Goal: Task Accomplishment & Management: Use online tool/utility

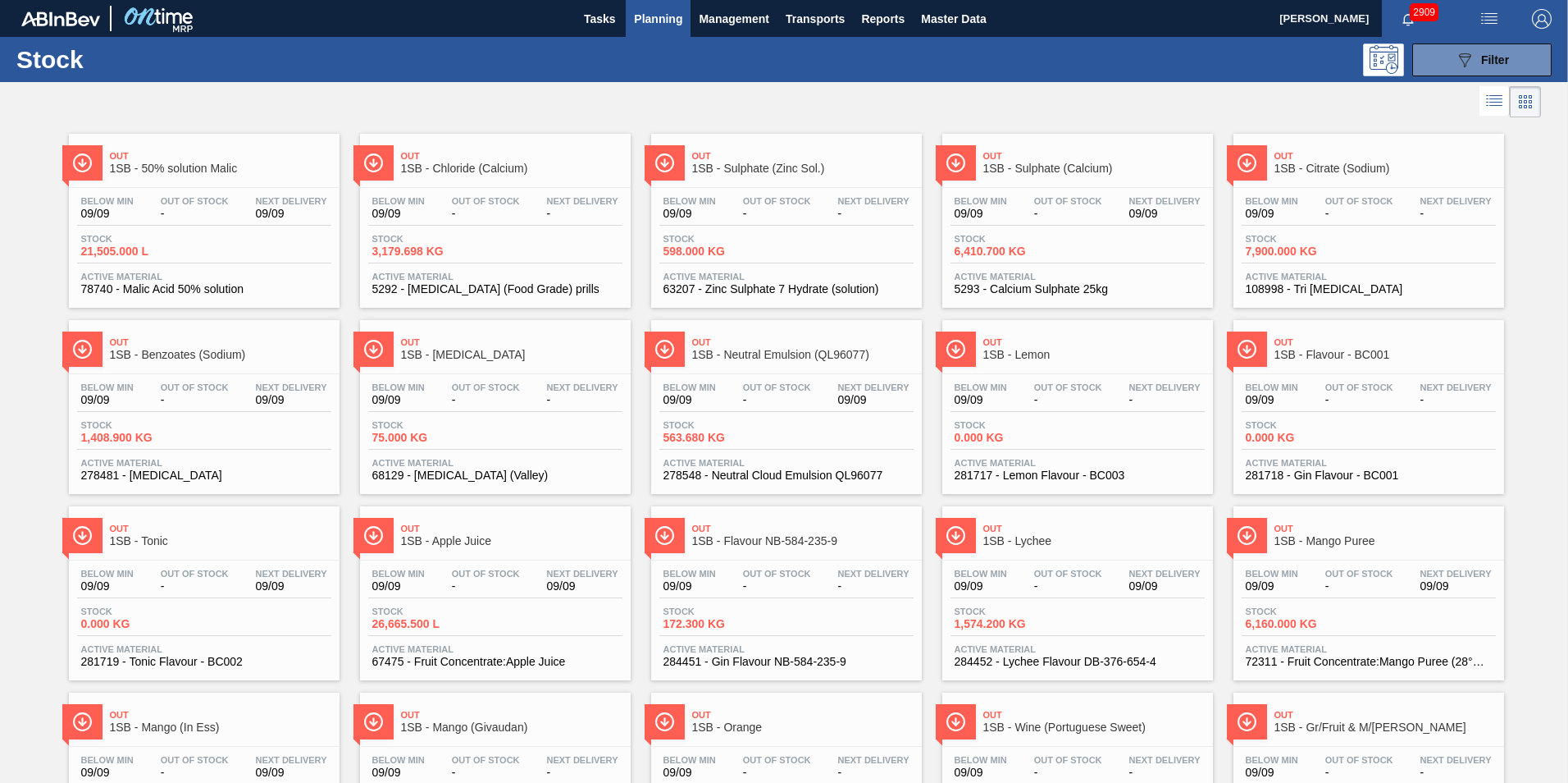
click at [1030, 44] on div "089F7B8B-B2A5-4AFE-B5C0-19BA573D28AC Filter" at bounding box center [910, 60] width 1298 height 33
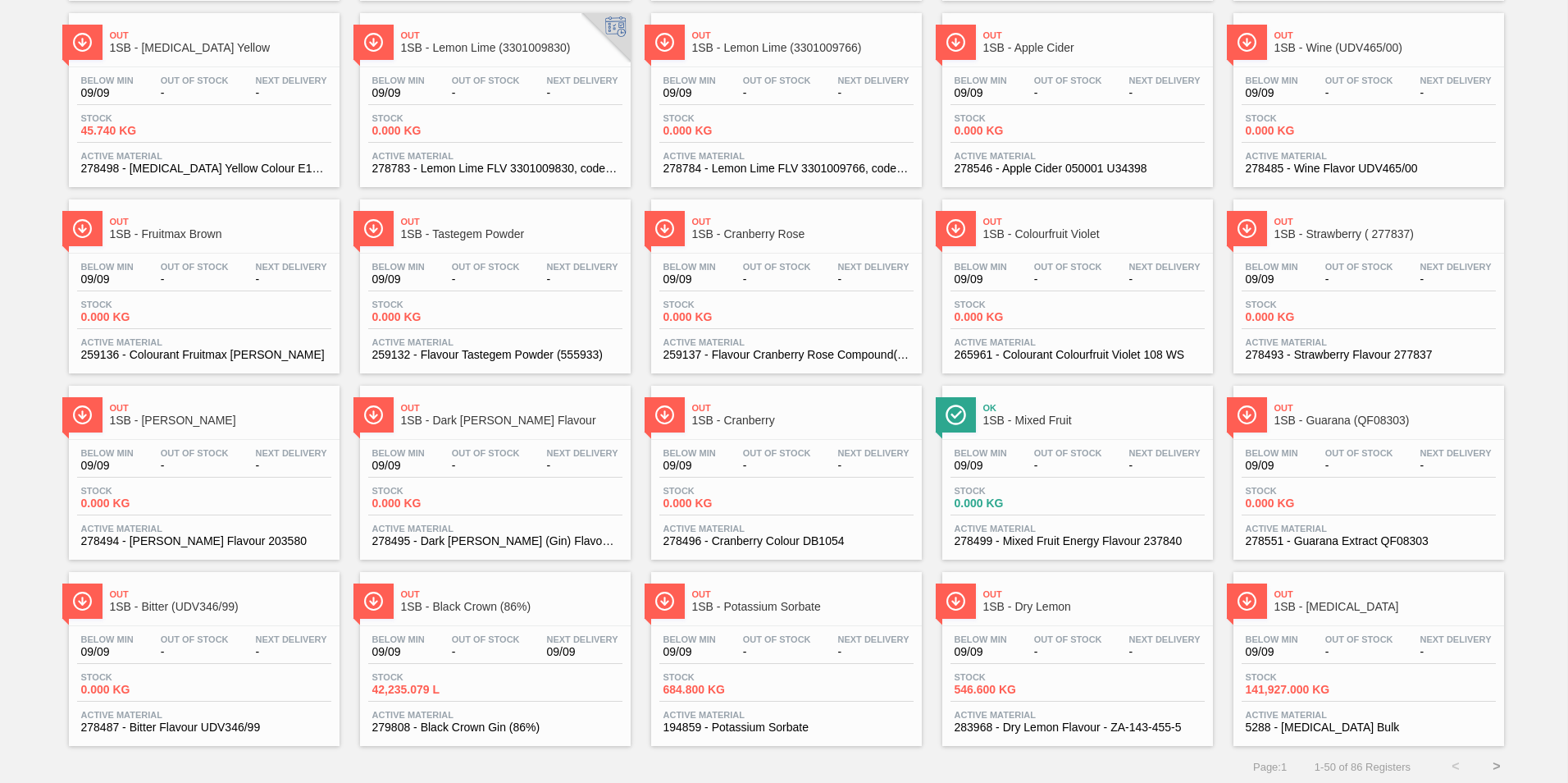
scroll to position [1241, 0]
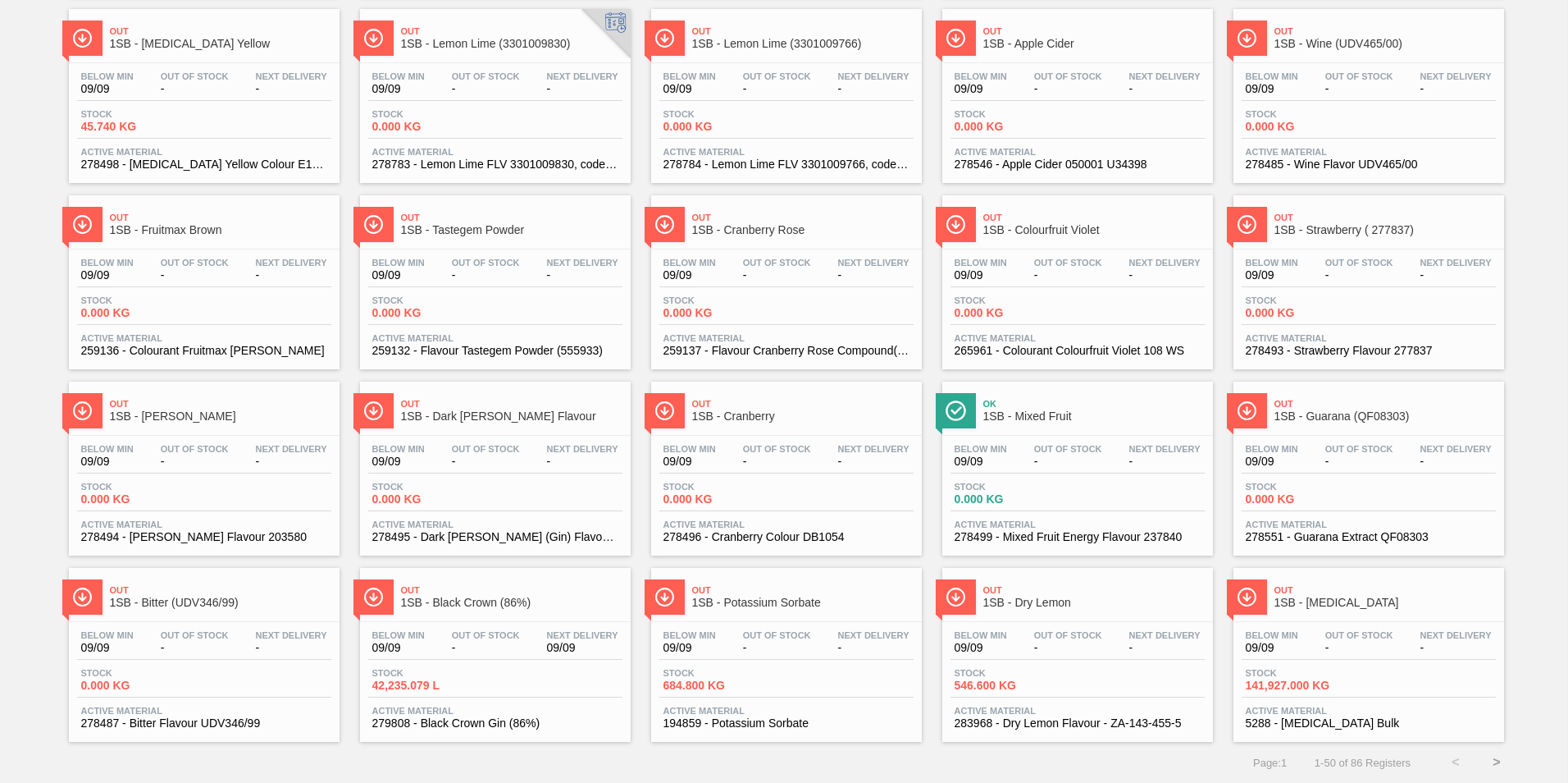
click at [1492, 760] on button ">" at bounding box center [1496, 762] width 41 height 41
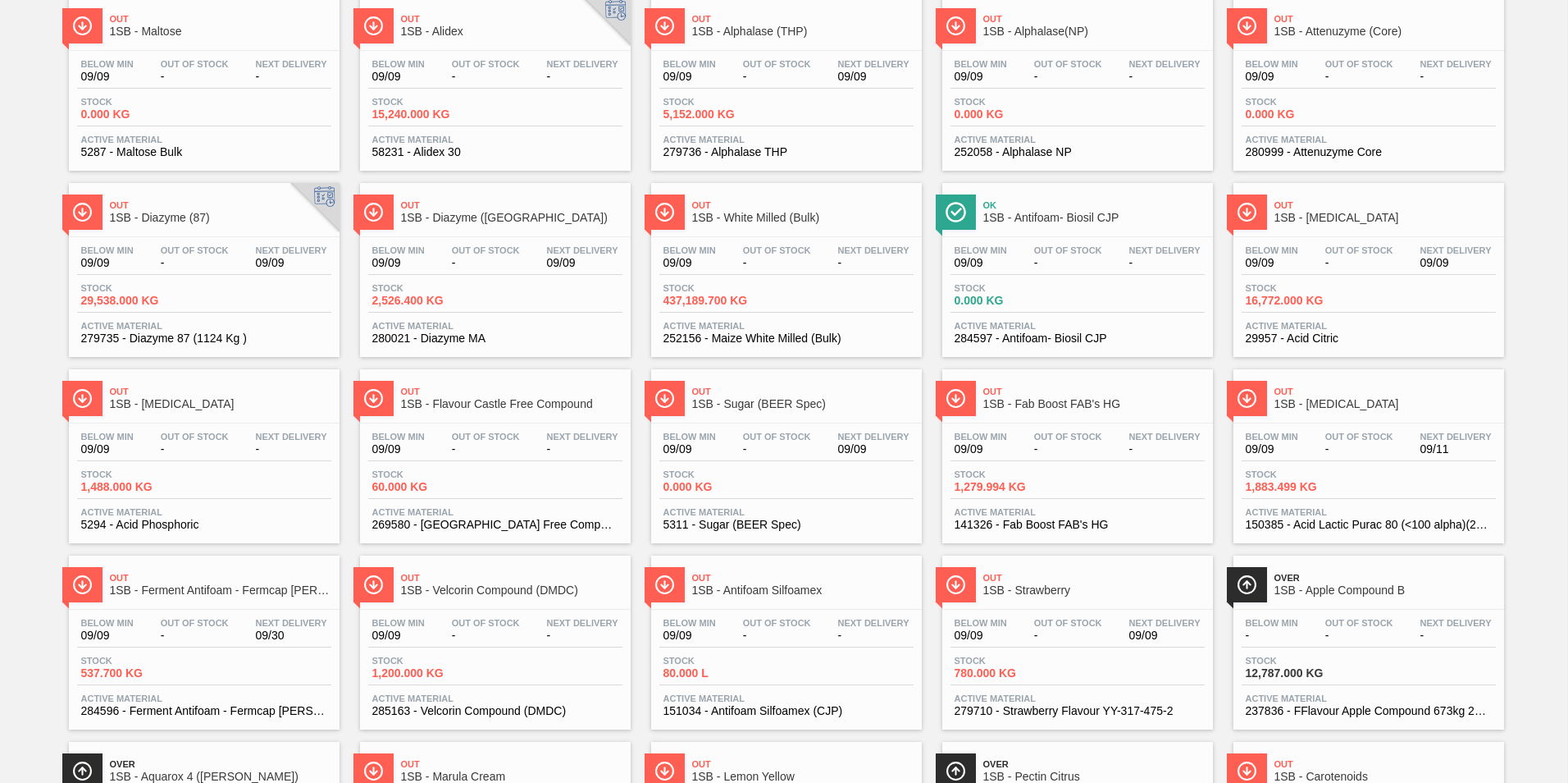
scroll to position [164, 0]
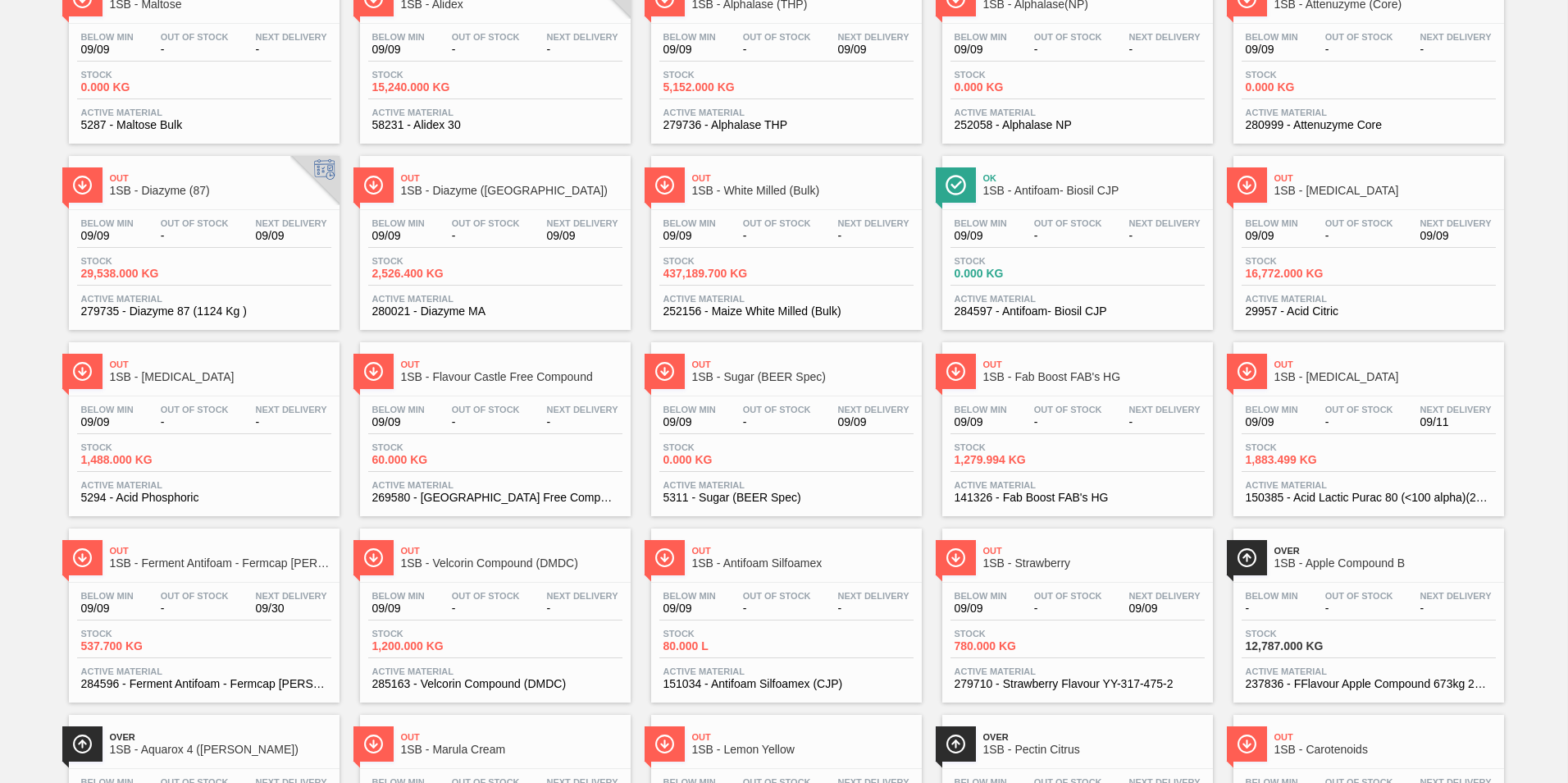
click at [1306, 413] on div "Below Min 09/09 Out Of Stock - Next Delivery 09/11" at bounding box center [1369, 419] width 255 height 29
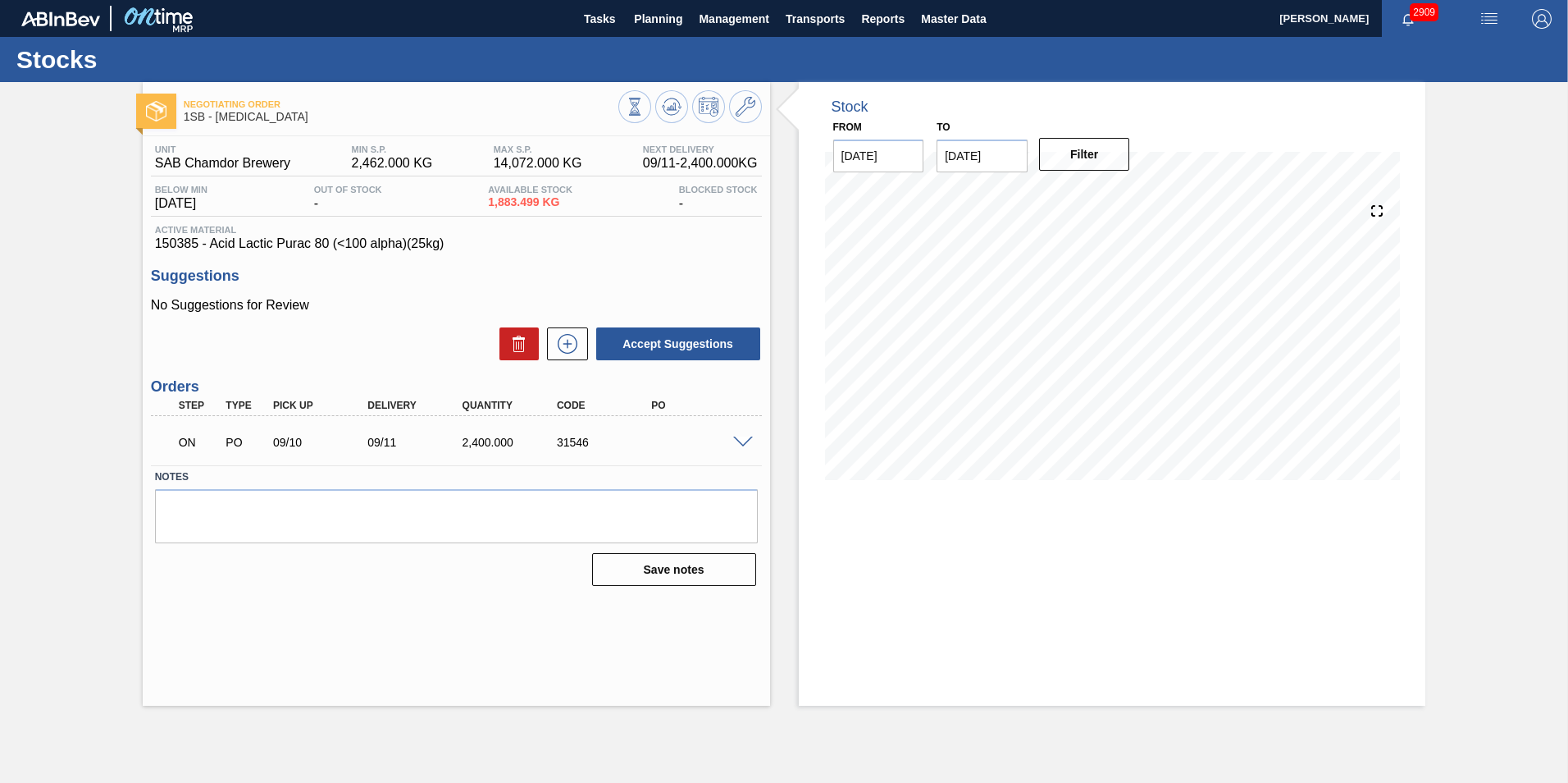
click at [745, 440] on span at bounding box center [743, 442] width 20 height 12
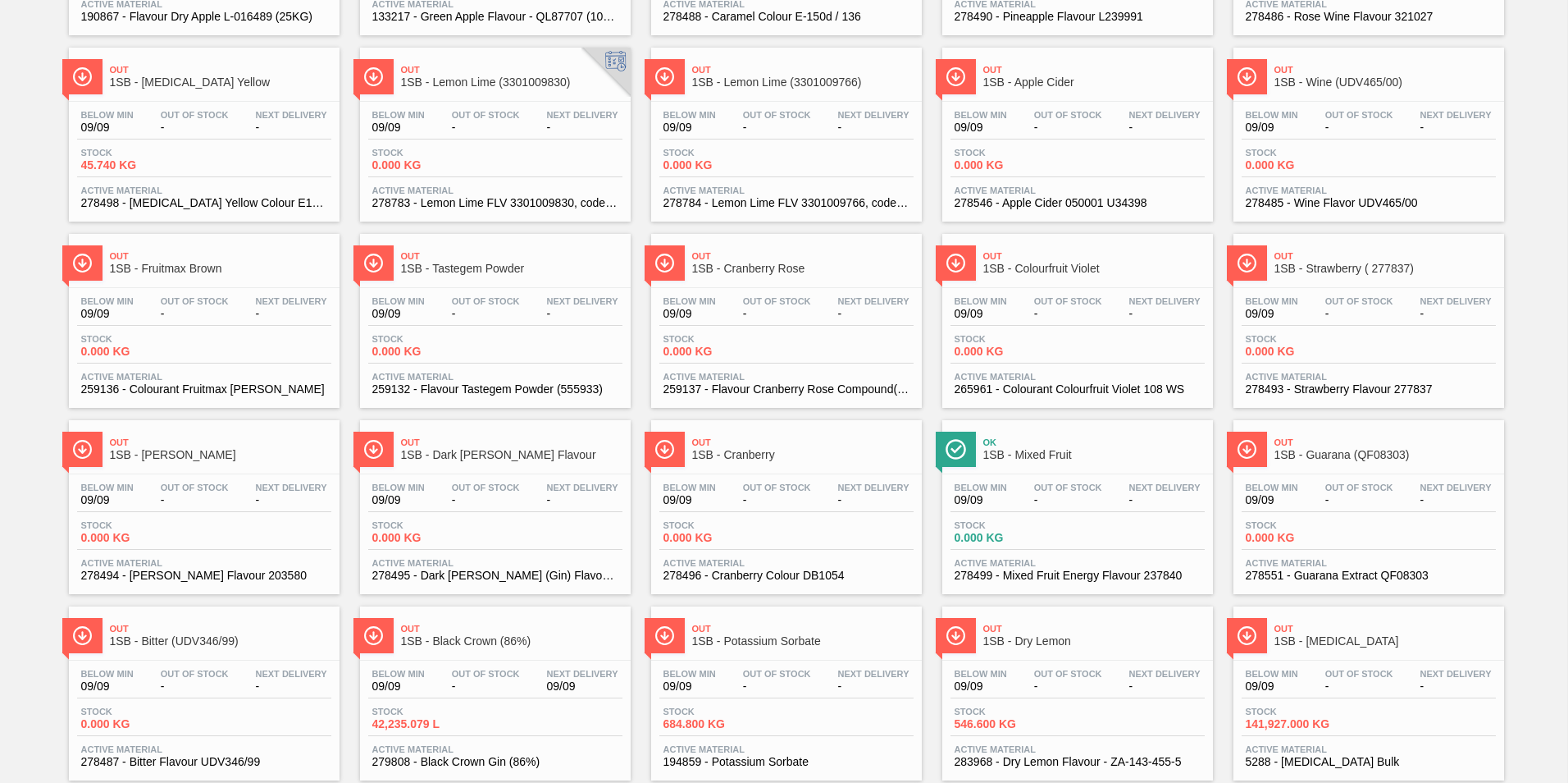
scroll to position [1241, 0]
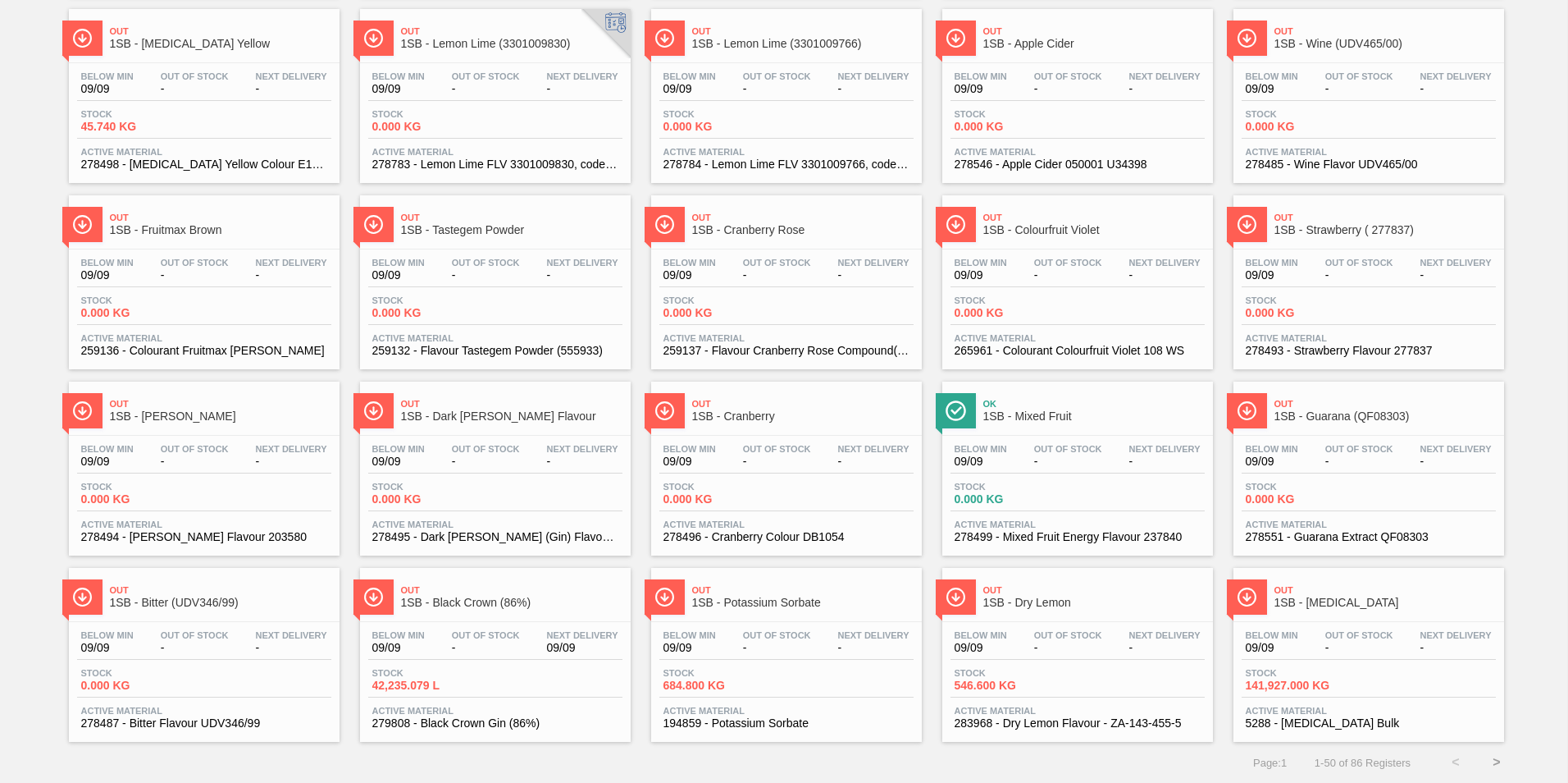
click at [1495, 755] on button ">" at bounding box center [1496, 762] width 41 height 41
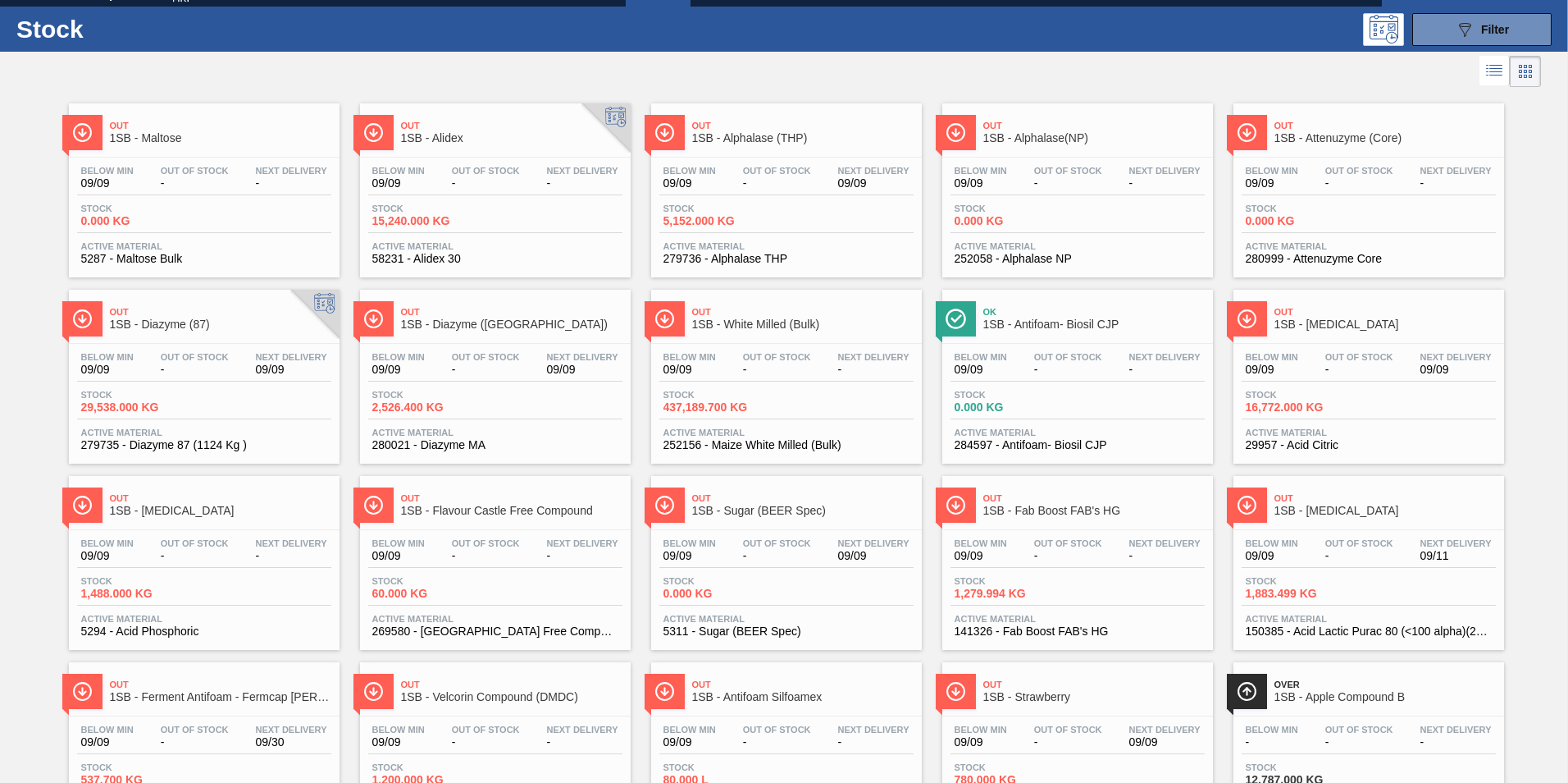
scroll to position [82, 0]
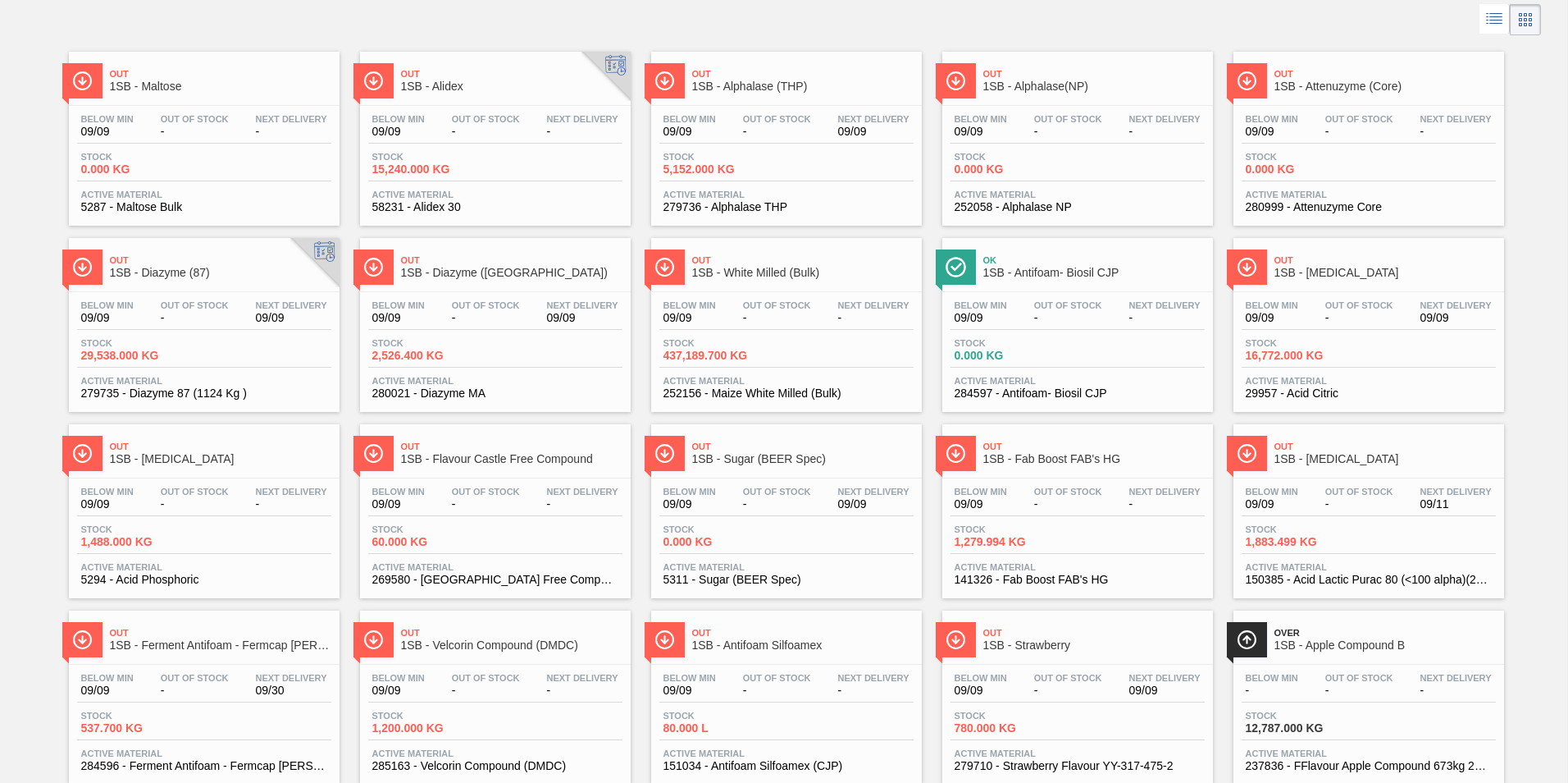
click at [1054, 464] on span "1SB - Fab Boost FAB's HG" at bounding box center [1093, 459] width 221 height 12
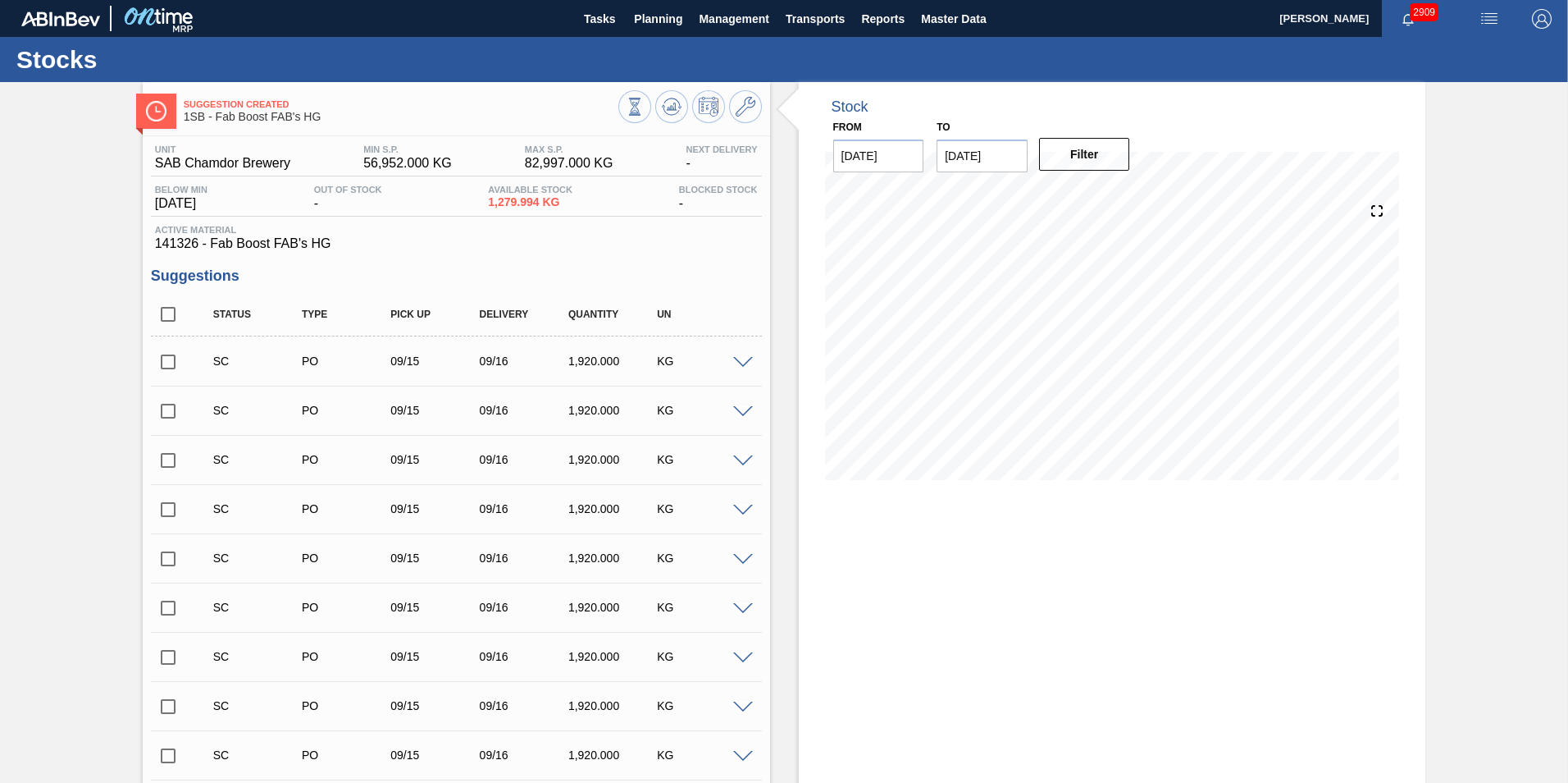
click at [162, 357] on input "checkbox" at bounding box center [168, 362] width 34 height 34
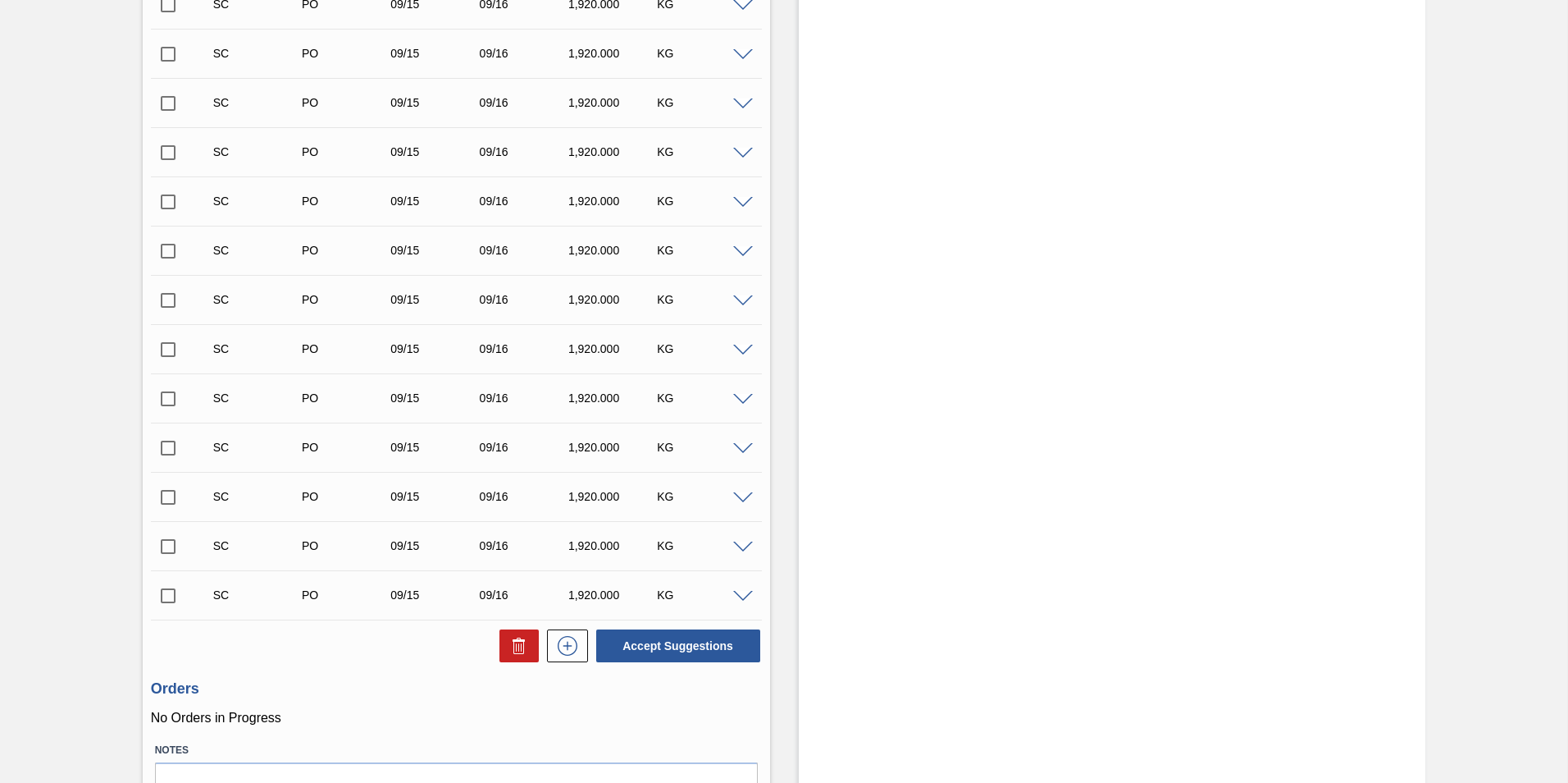
scroll to position [1924, 0]
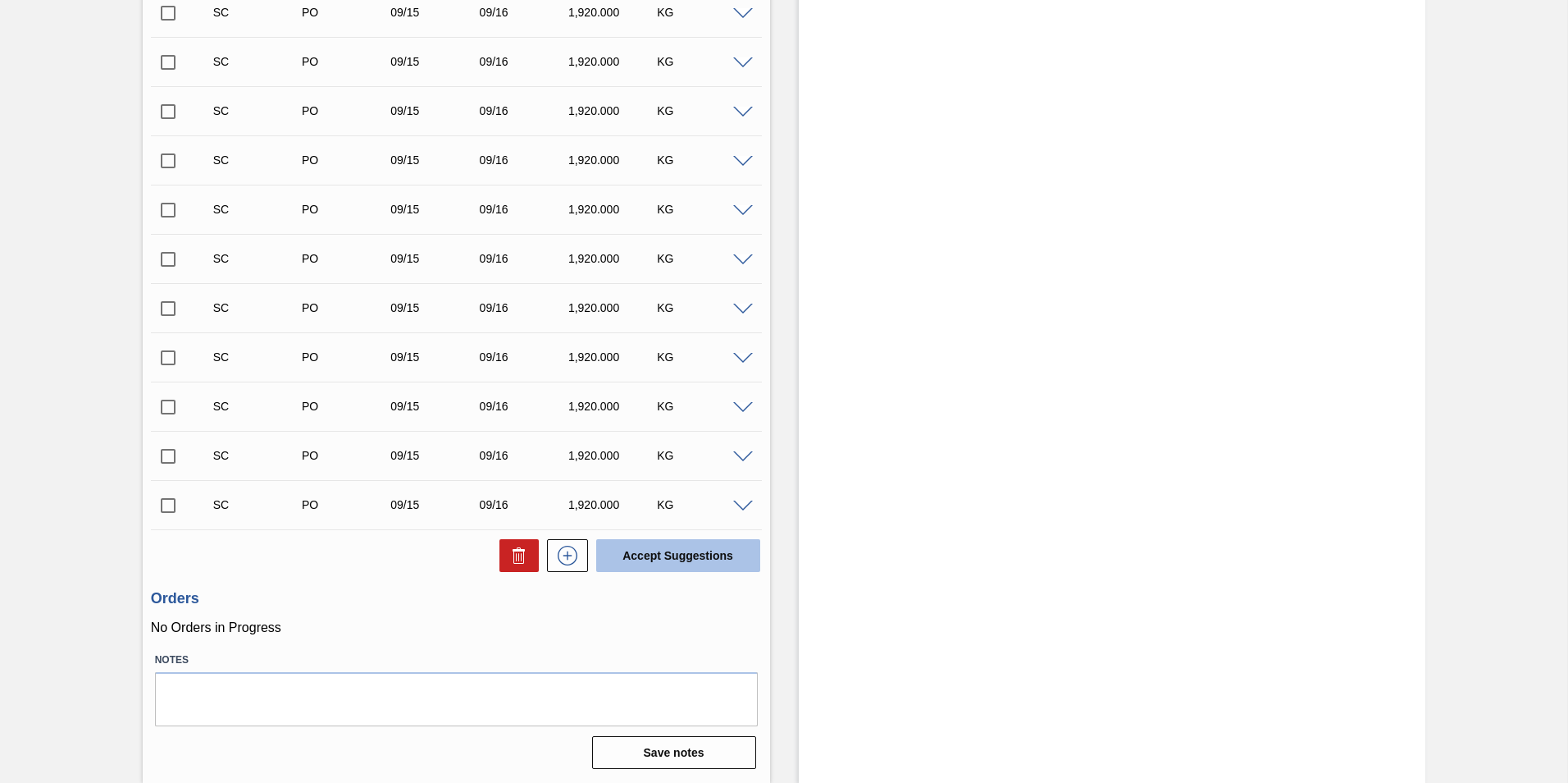
click at [657, 550] on button "Accept Suggestions" at bounding box center [678, 555] width 164 height 33
checkbox input "false"
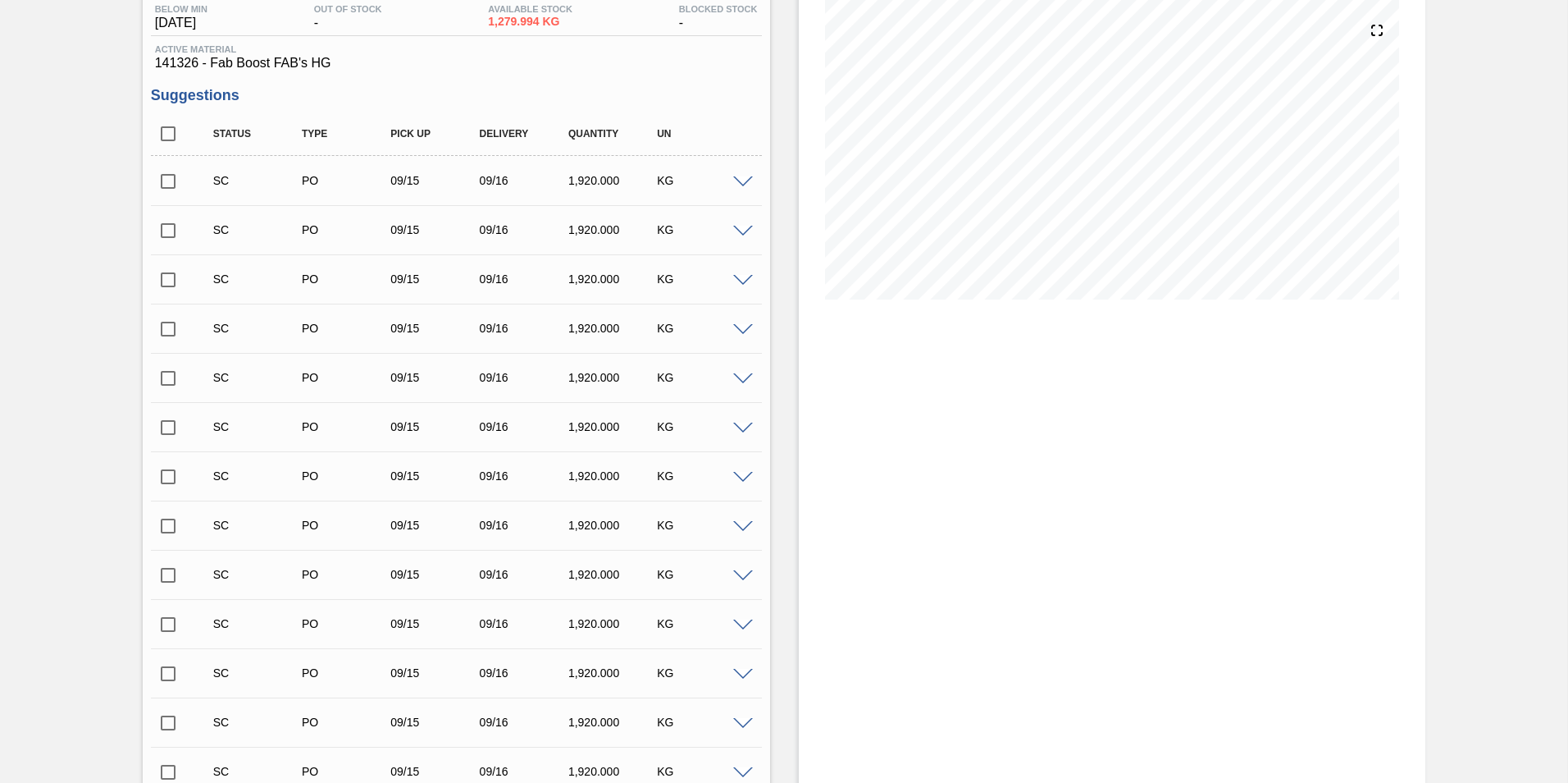
scroll to position [0, 0]
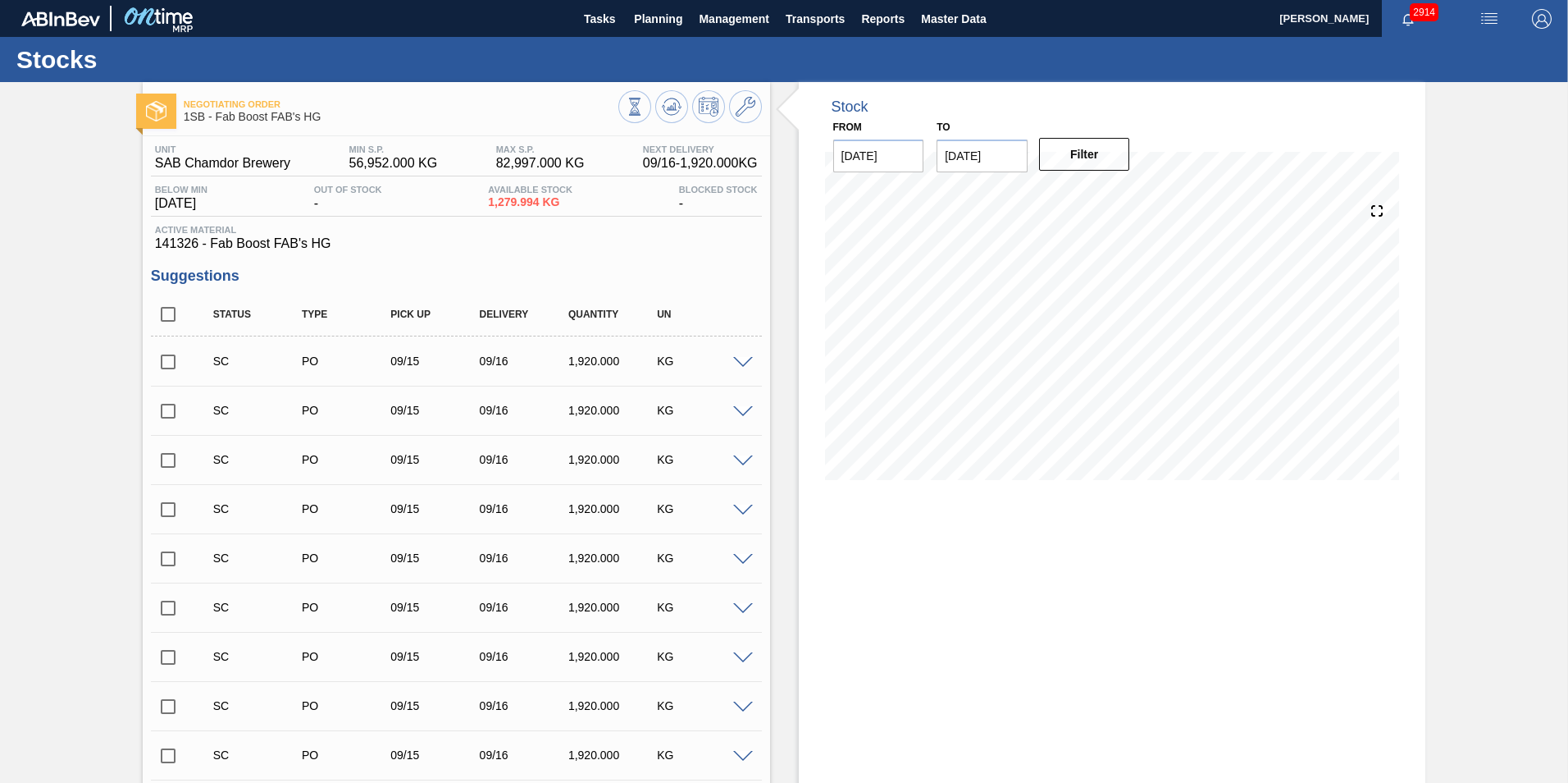
drag, startPoint x: 27, startPoint y: 0, endPoint x: 369, endPoint y: 59, distance: 347.1
click at [369, 59] on div "Stocks" at bounding box center [784, 59] width 1568 height 45
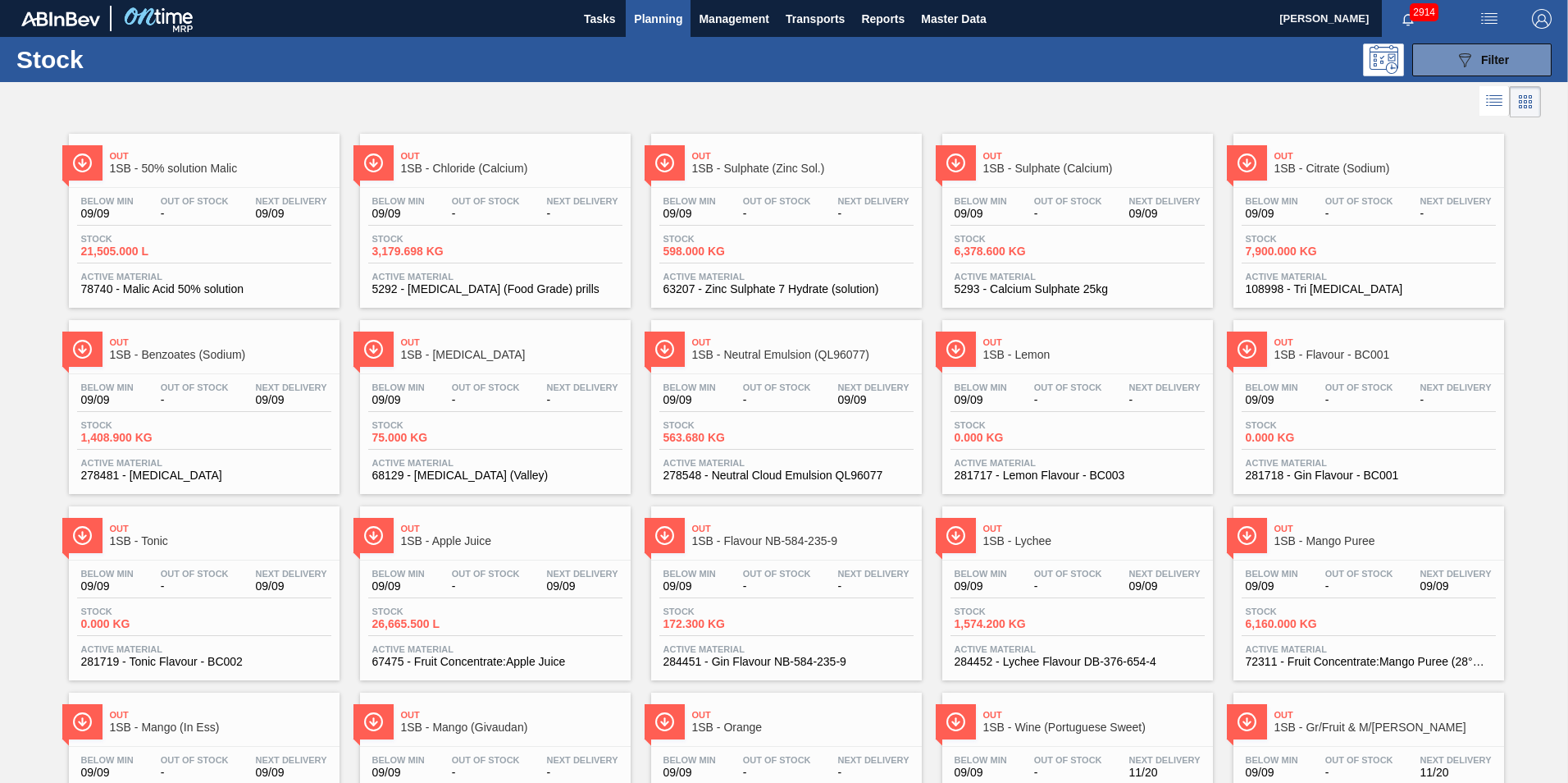
click at [1068, 225] on div "Below Min 09/09 Out Of Stock - Next Delivery 09/09 Stock 6,378.600 KG Active Ma…" at bounding box center [1077, 243] width 271 height 111
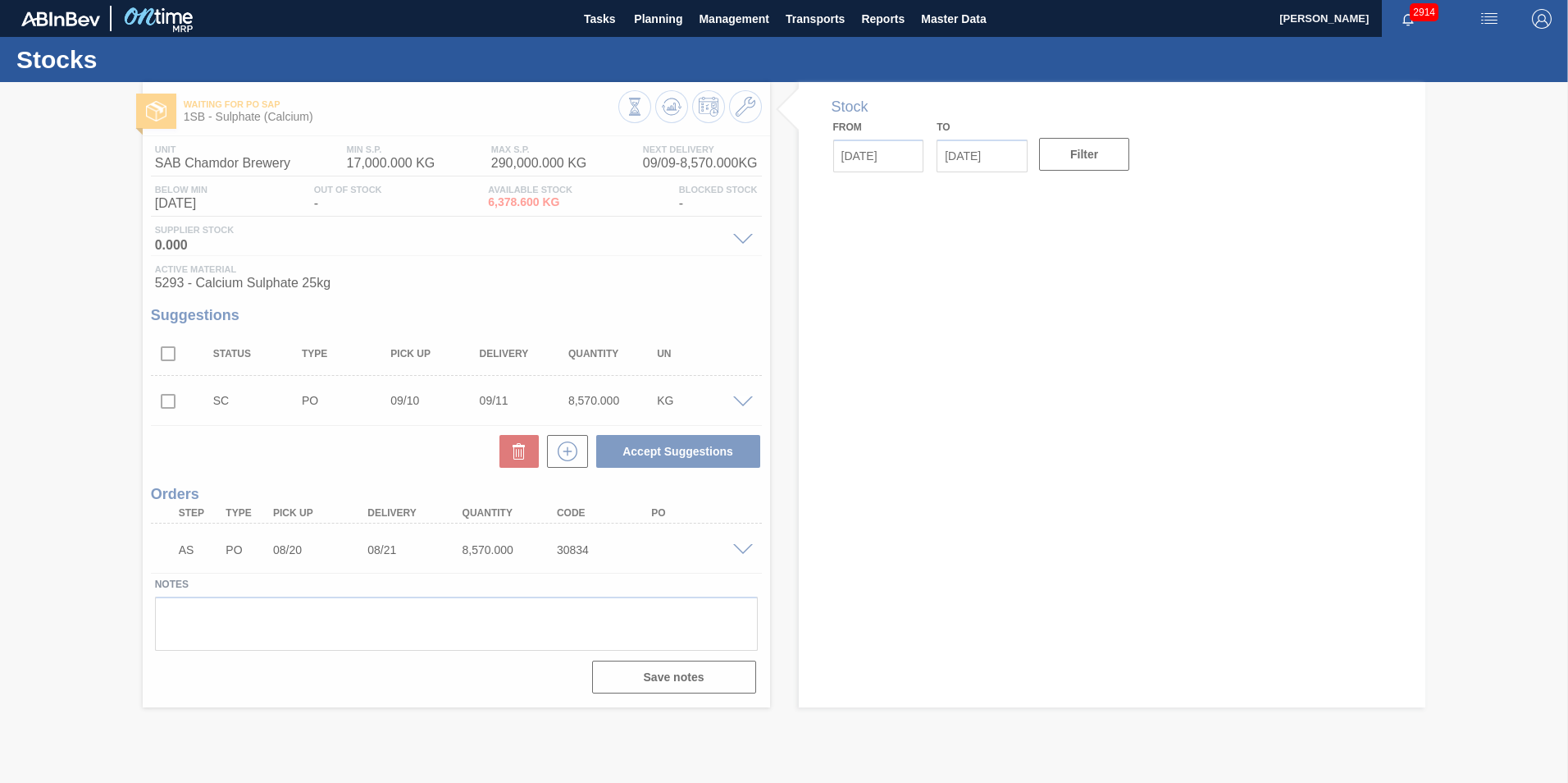
type input "[DATE]"
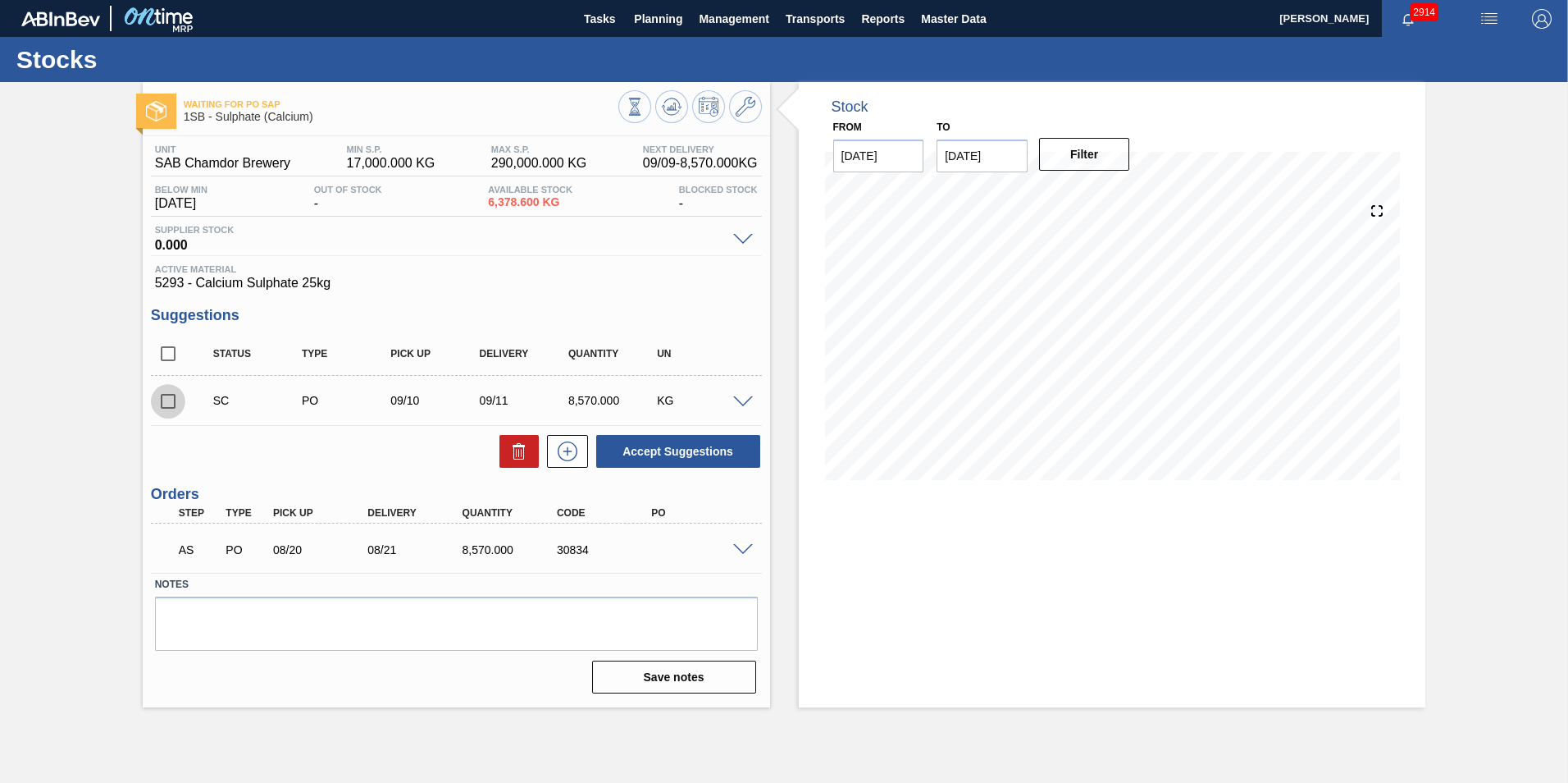
click at [167, 400] on input "checkbox" at bounding box center [168, 401] width 34 height 34
click at [736, 551] on span at bounding box center [743, 549] width 20 height 12
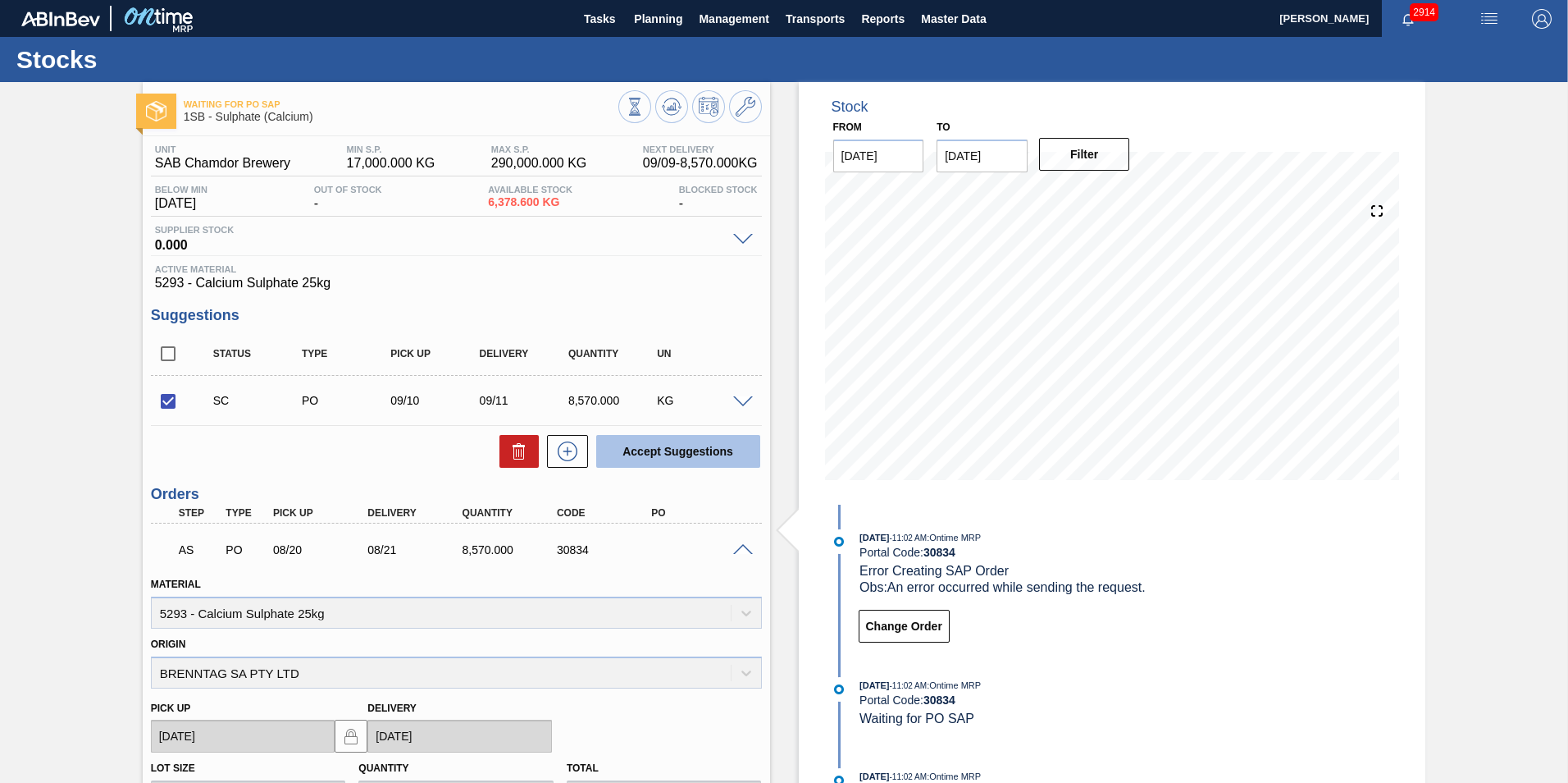
click at [673, 449] on button "Accept Suggestions" at bounding box center [678, 451] width 164 height 33
checkbox input "false"
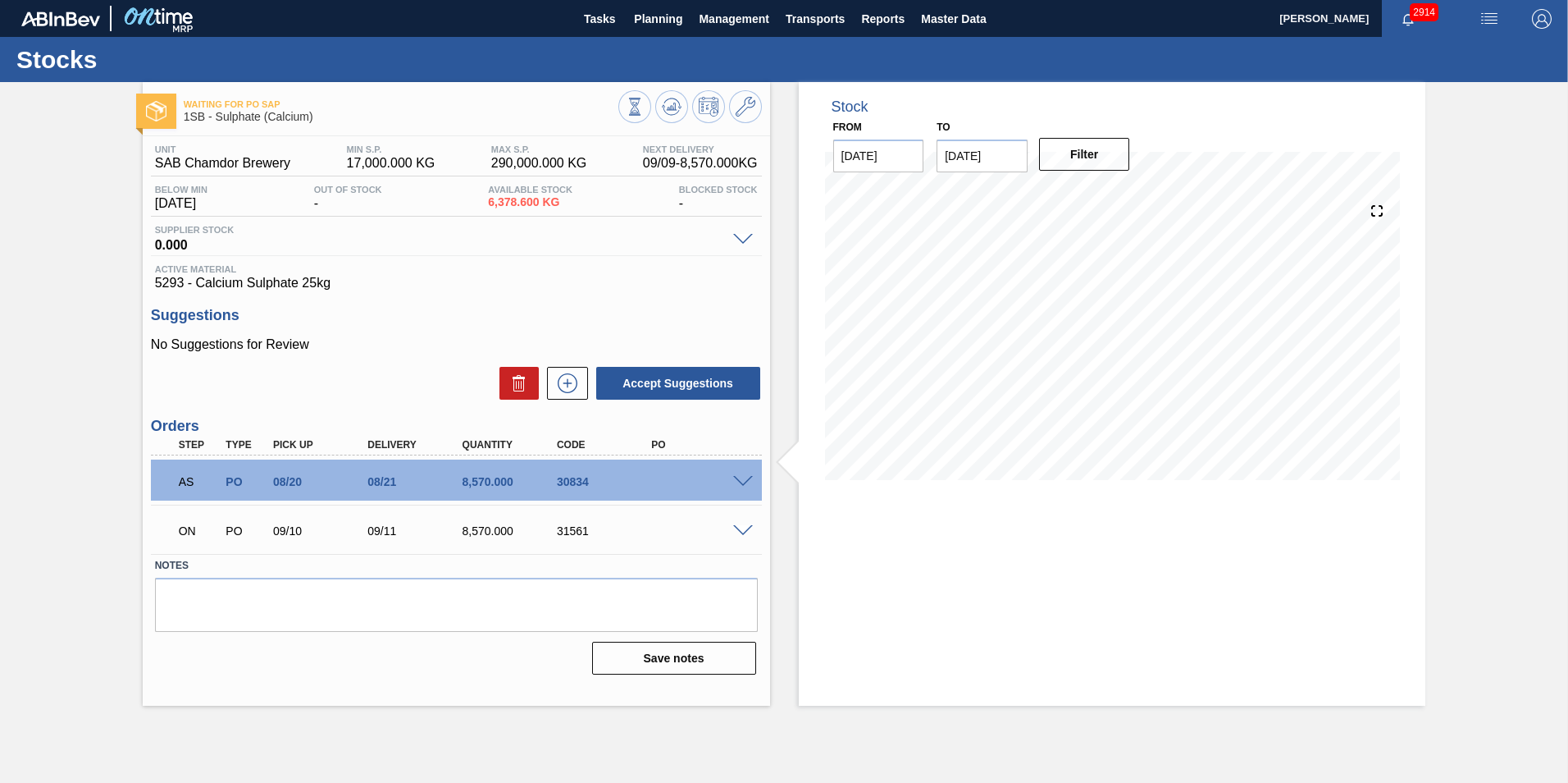
click at [743, 481] on span at bounding box center [743, 482] width 20 height 12
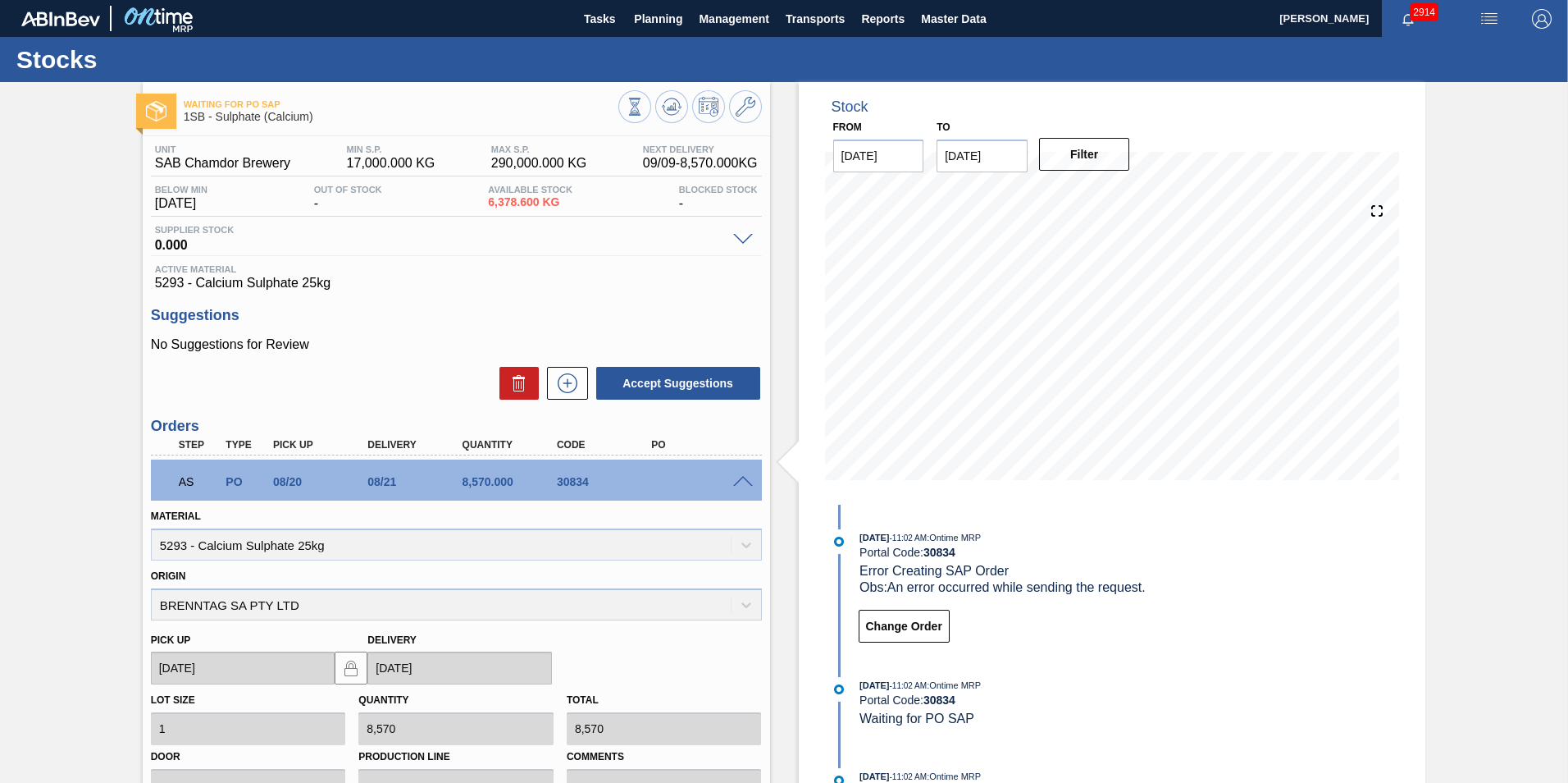
click at [743, 481] on span at bounding box center [743, 482] width 20 height 12
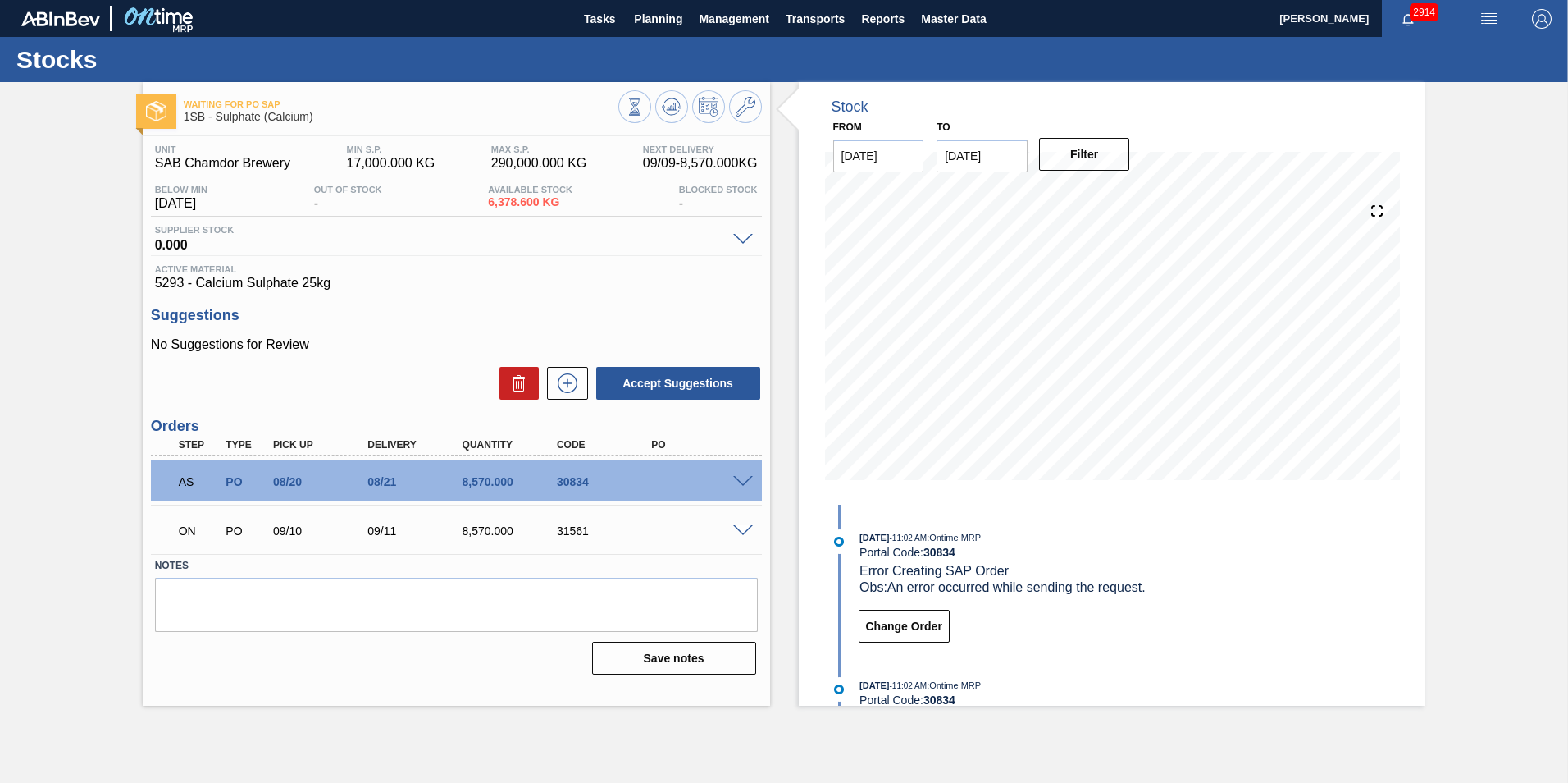
click at [426, 334] on div "Suggestions No Suggestions for Review Accept Suggestions" at bounding box center [456, 353] width 611 height 94
click at [538, 522] on div "ON PO 09/10 09/11 8,570.000 31561" at bounding box center [452, 529] width 568 height 33
click at [322, 514] on div "ON PO 09/10 09/11 8,570.000 31561" at bounding box center [452, 529] width 568 height 33
click at [435, 544] on div "ON PO 09/10 09/11 8,570.000 31561" at bounding box center [452, 529] width 568 height 33
click at [488, 534] on div "8,570.000" at bounding box center [511, 531] width 105 height 13
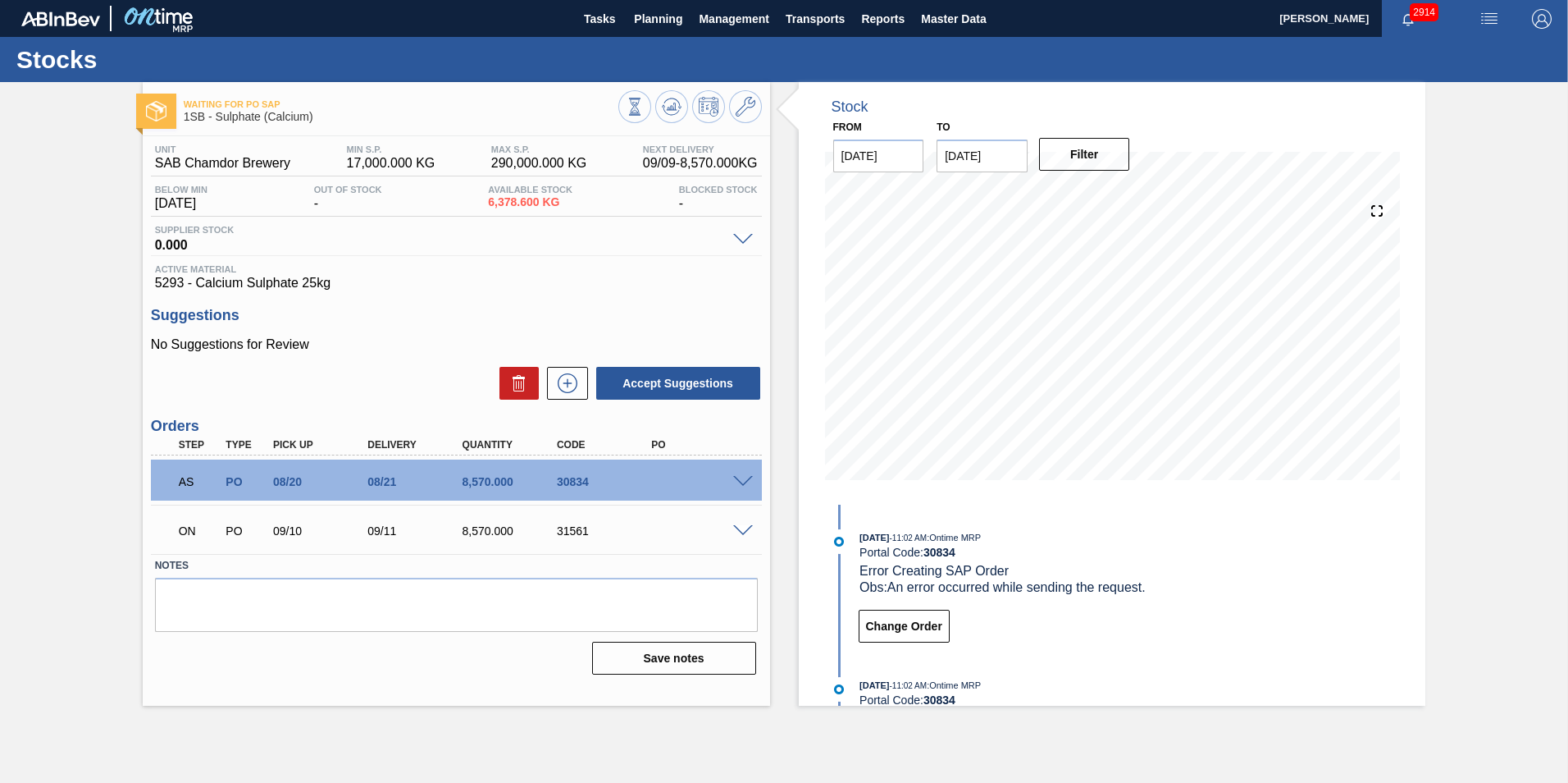
click at [754, 530] on div at bounding box center [746, 529] width 33 height 12
click at [747, 527] on span at bounding box center [743, 531] width 20 height 12
